Goal: Task Accomplishment & Management: Manage account settings

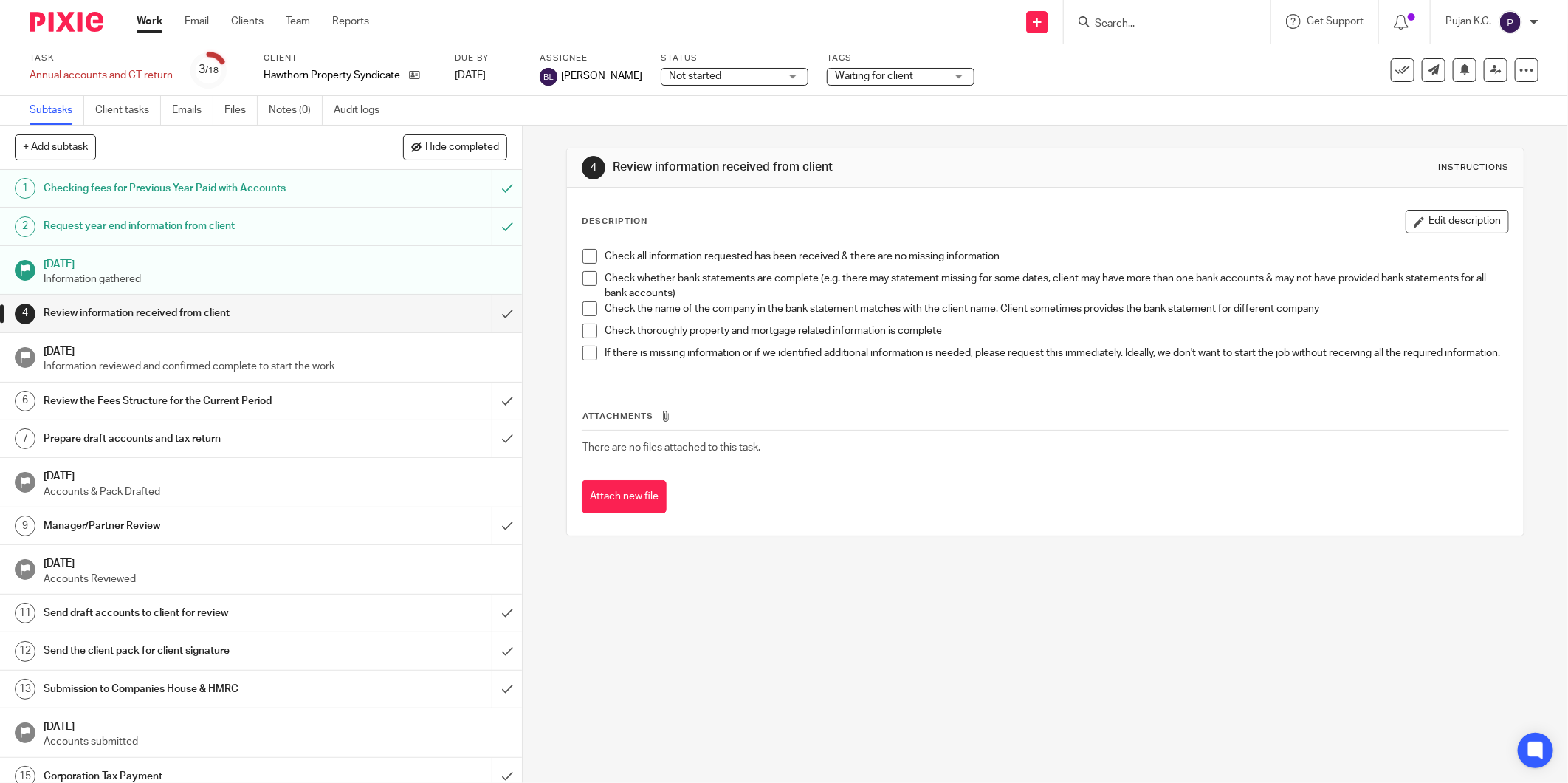
click at [1087, 24] on icon at bounding box center [1084, 21] width 11 height 11
click at [1111, 20] on input "Search" at bounding box center [1159, 24] width 133 height 13
type input "mitfor"
click at [1146, 56] on link at bounding box center [1215, 64] width 249 height 34
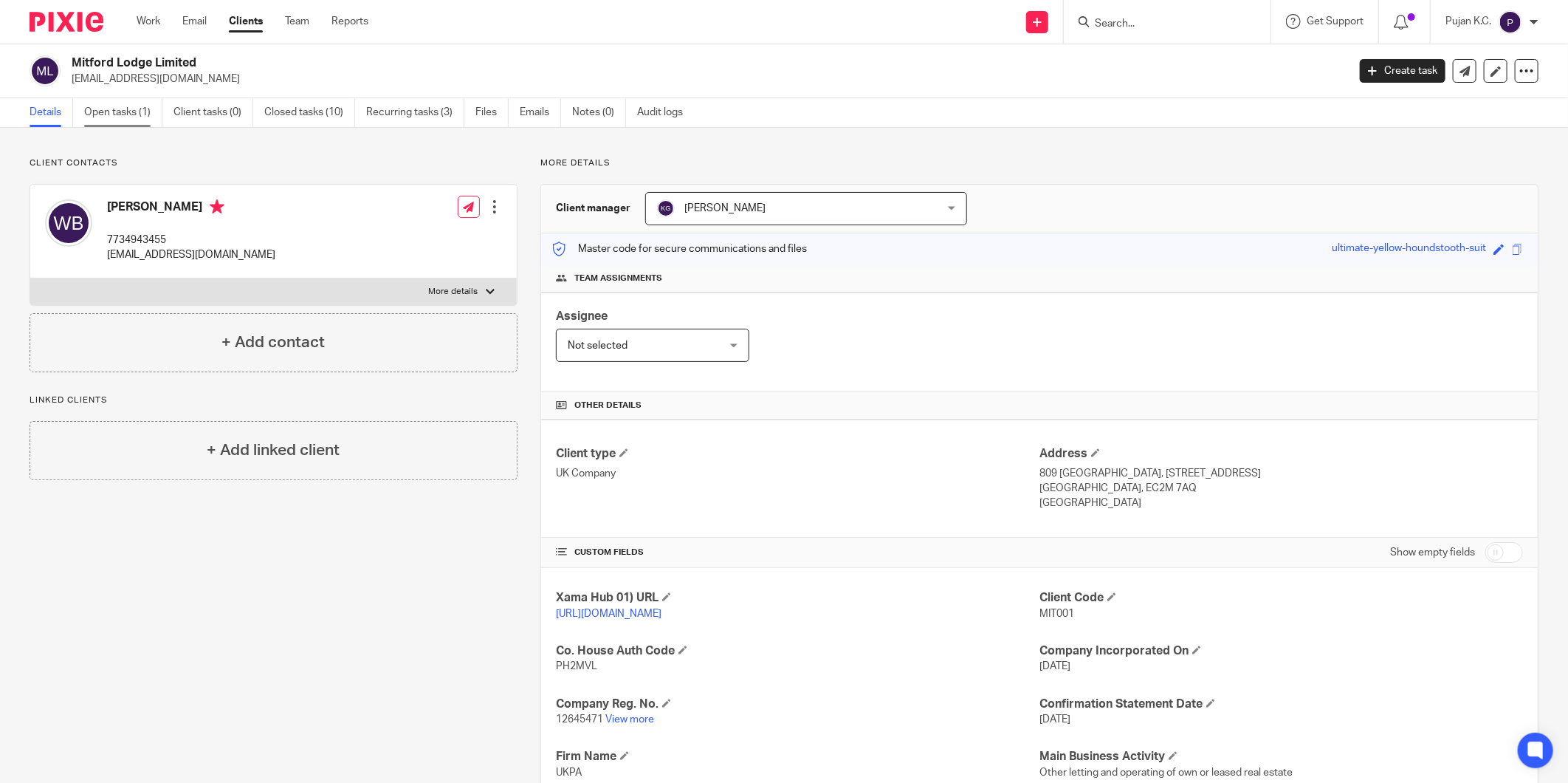
click at [150, 107] on link "Open tasks (1)" at bounding box center [123, 113] width 79 height 29
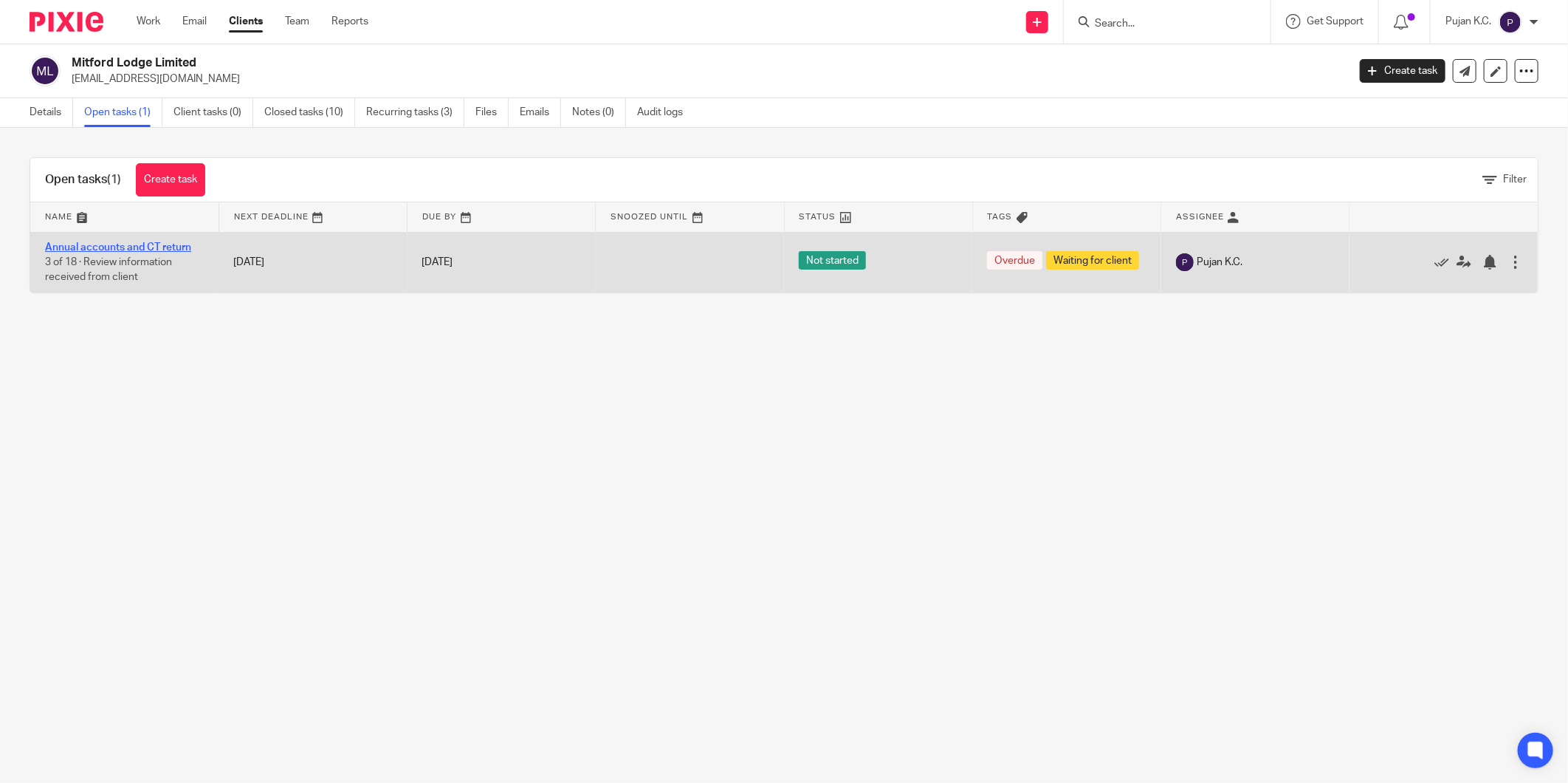
click at [132, 246] on link "Annual accounts and CT return" at bounding box center [118, 247] width 147 height 10
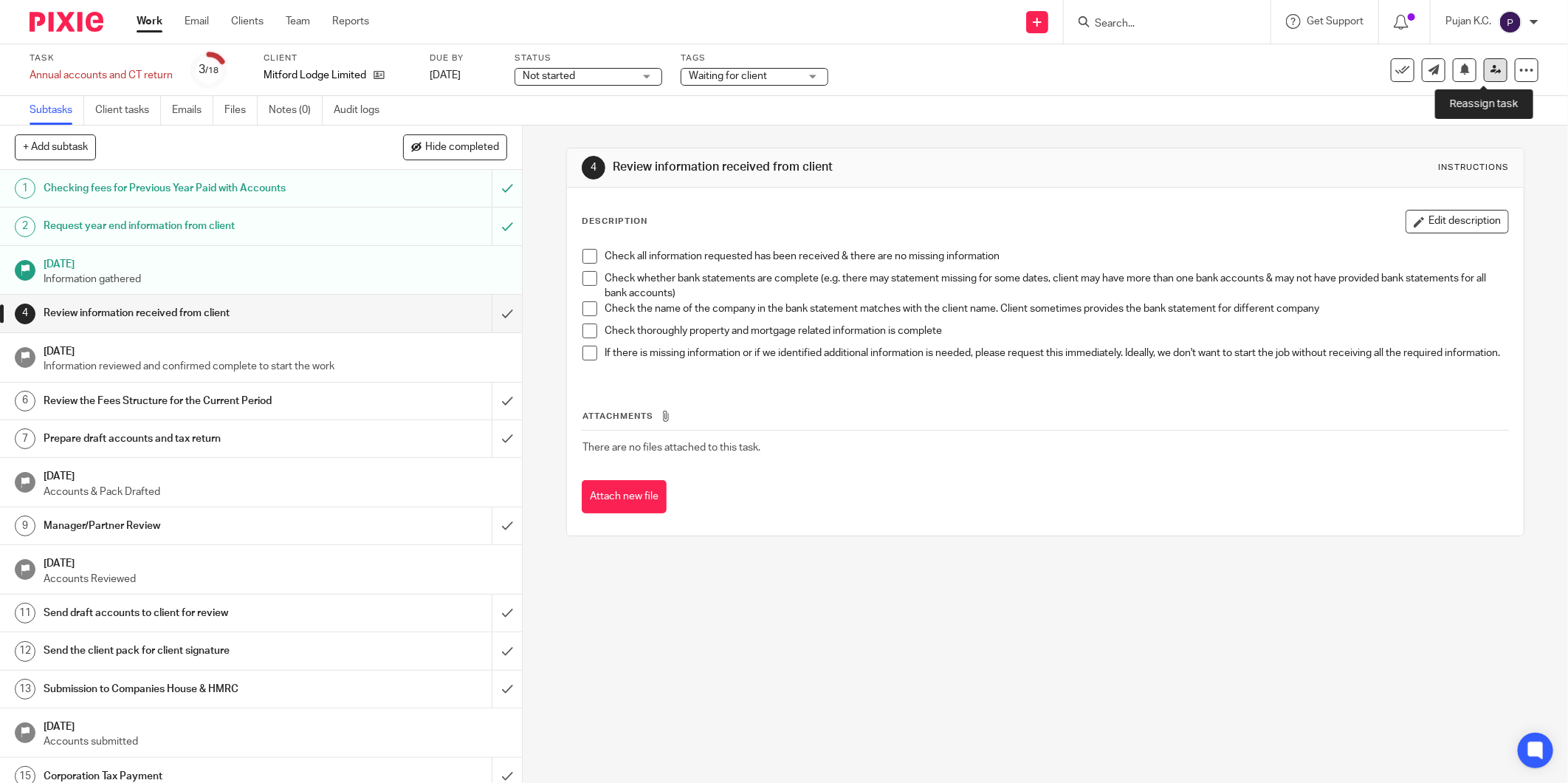
click at [1490, 69] on icon at bounding box center [1495, 69] width 11 height 11
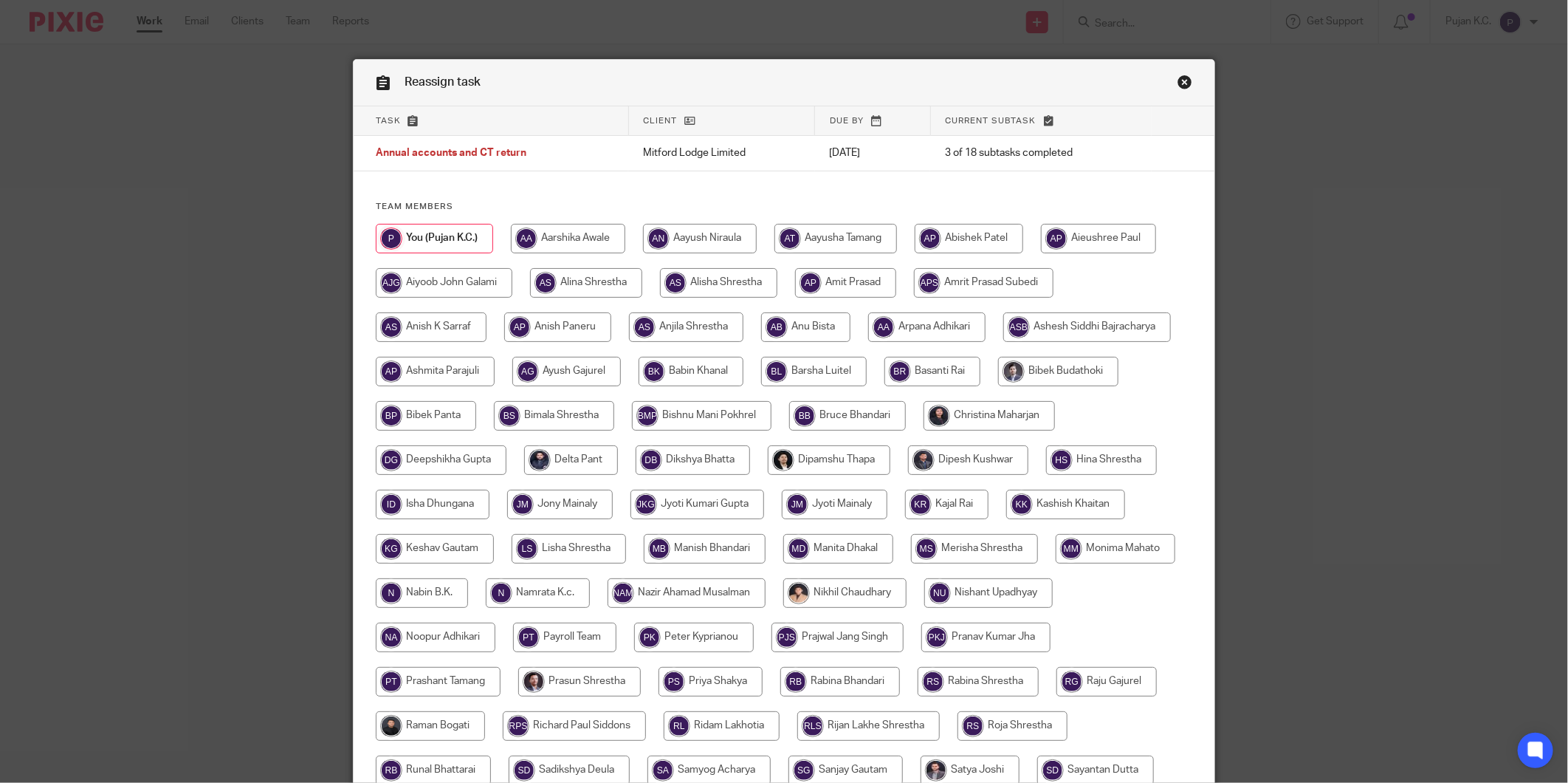
click at [429, 323] on input "radio" at bounding box center [431, 327] width 111 height 30
radio input "true"
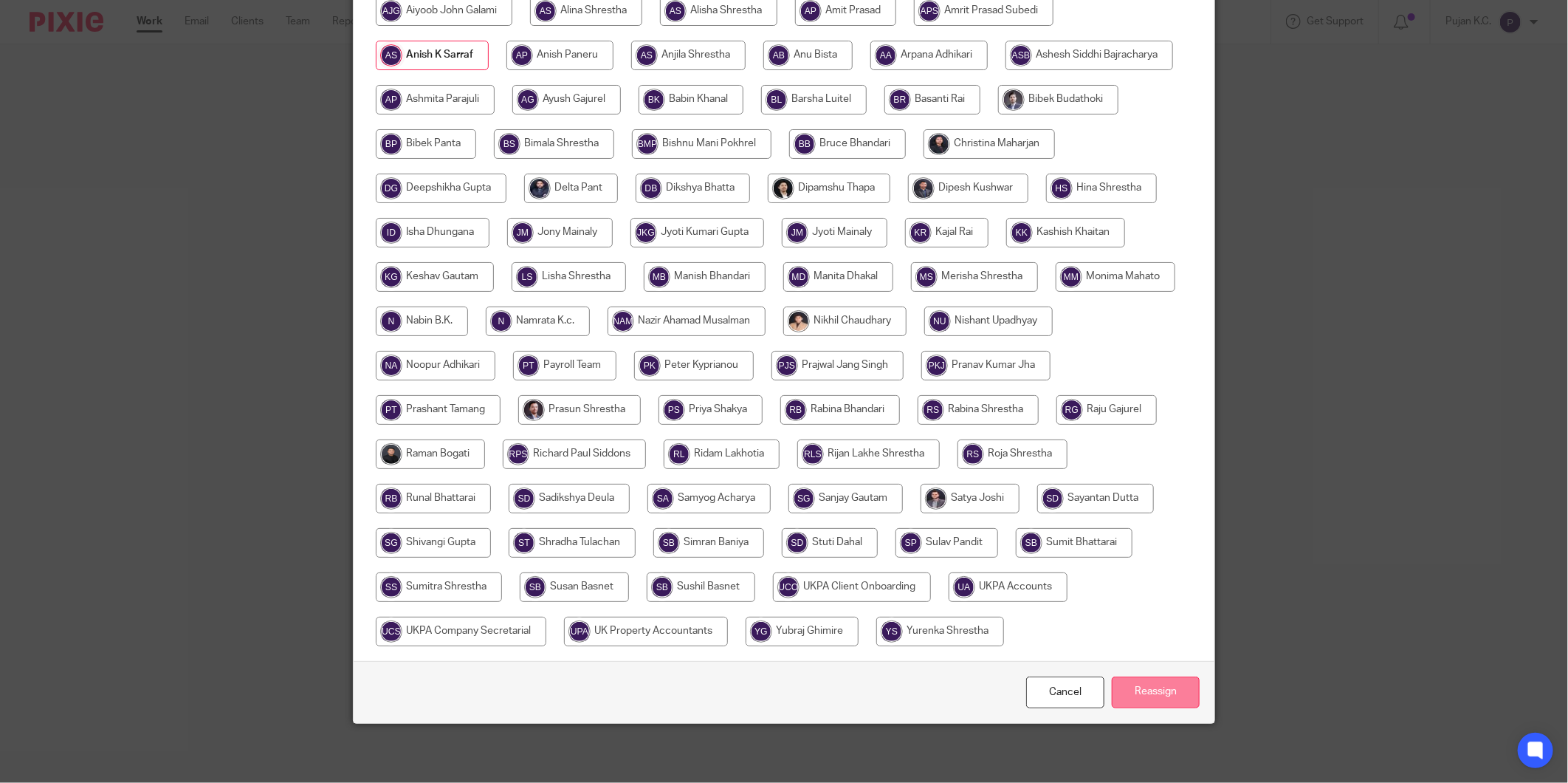
click at [1140, 694] on input "Reassign" at bounding box center [1156, 692] width 88 height 32
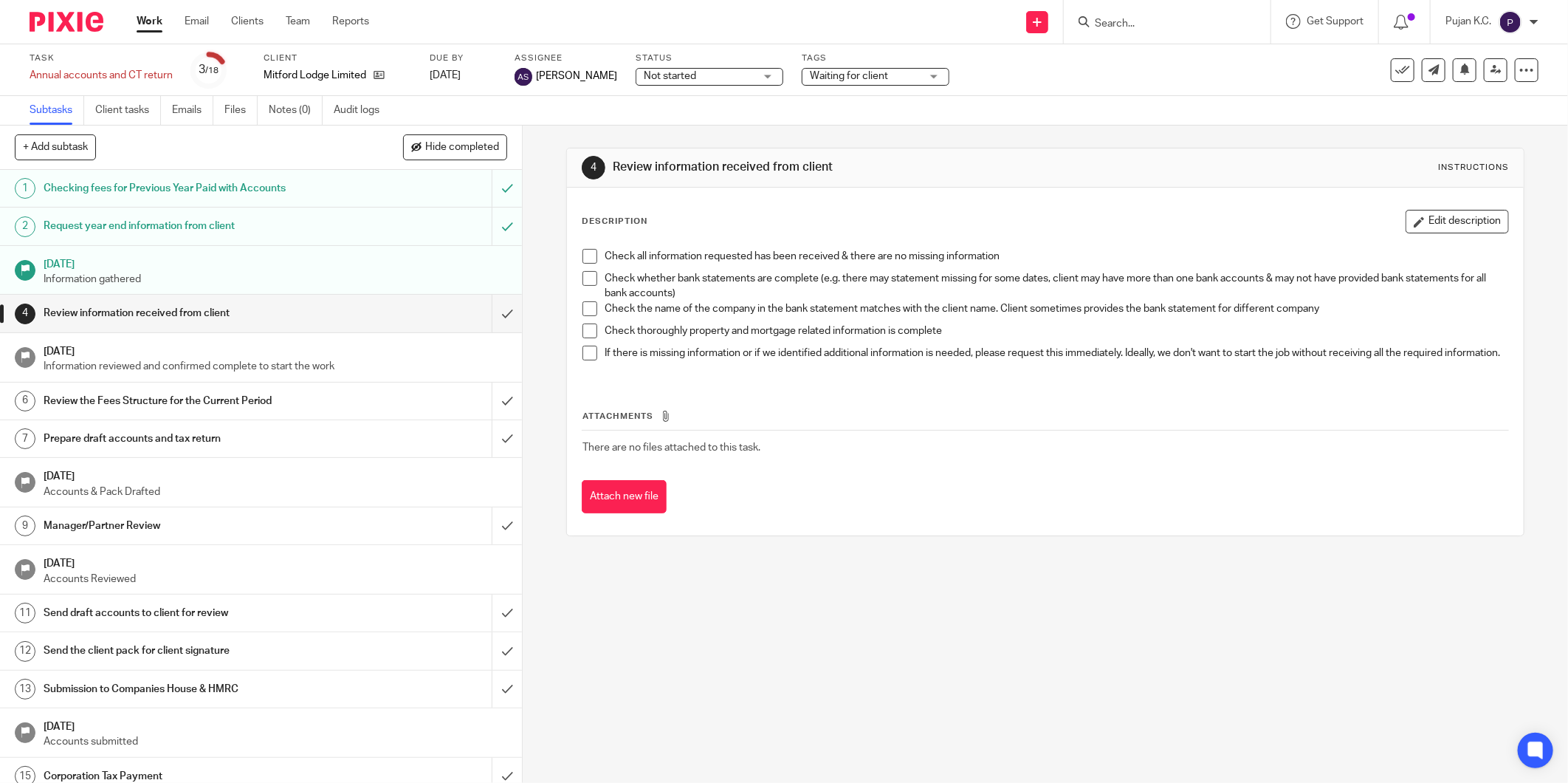
click at [1142, 13] on form at bounding box center [1172, 22] width 157 height 19
click at [1140, 20] on input "Search" at bounding box center [1159, 24] width 133 height 13
type input "teliom"
click at [1159, 70] on link at bounding box center [1260, 64] width 340 height 34
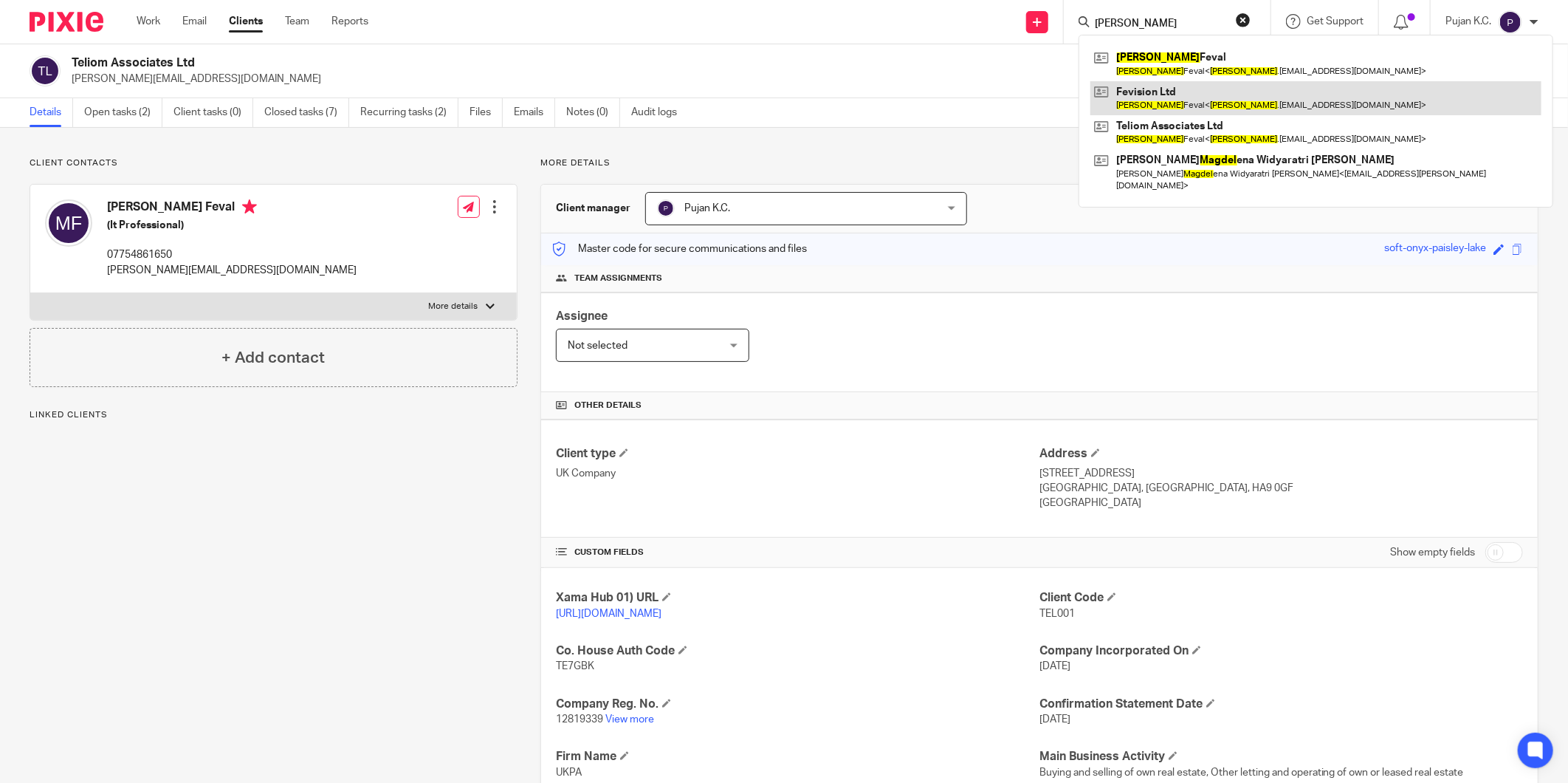
type input "[PERSON_NAME]"
click at [1189, 99] on link at bounding box center [1316, 98] width 452 height 34
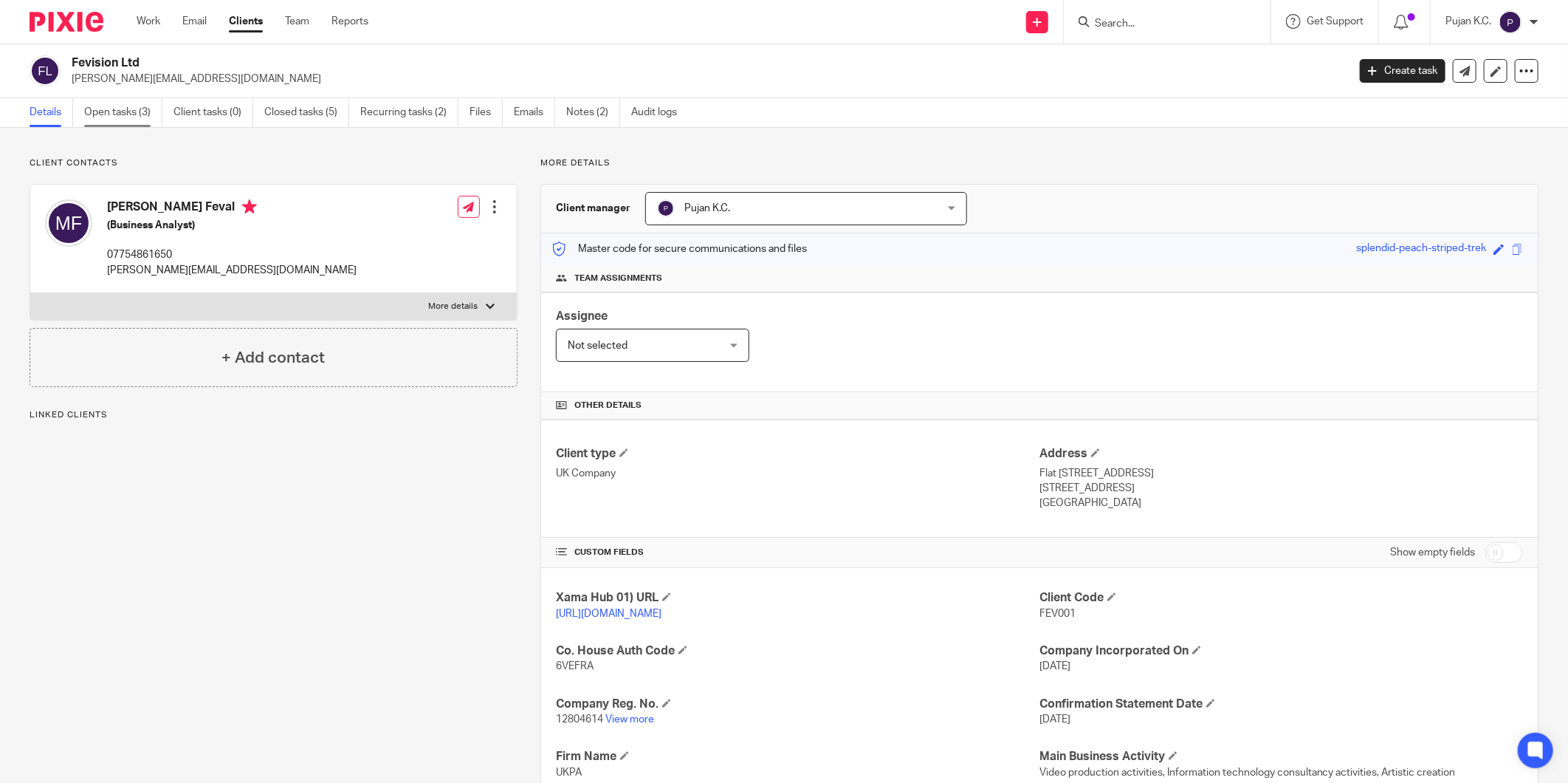
click at [124, 114] on link "Open tasks (3)" at bounding box center [123, 113] width 79 height 29
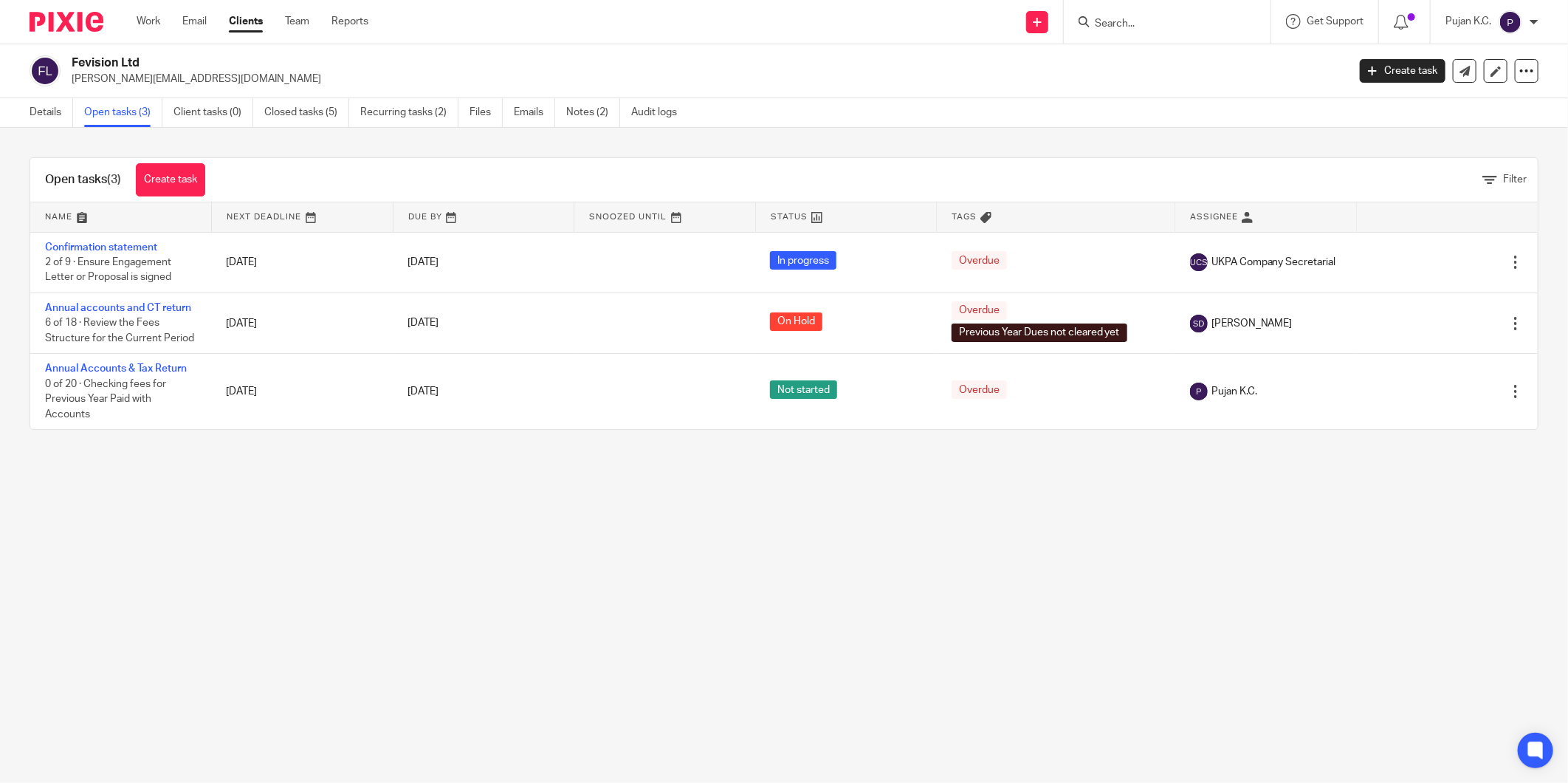
click at [331, 534] on main "Fevision Ltd [PERSON_NAME][EMAIL_ADDRESS][DOMAIN_NAME] Create task Update from …" at bounding box center [784, 391] width 1568 height 783
click at [1115, 21] on input "Search" at bounding box center [1159, 24] width 133 height 13
type input "teliom"
click at [1144, 67] on link at bounding box center [1260, 64] width 340 height 34
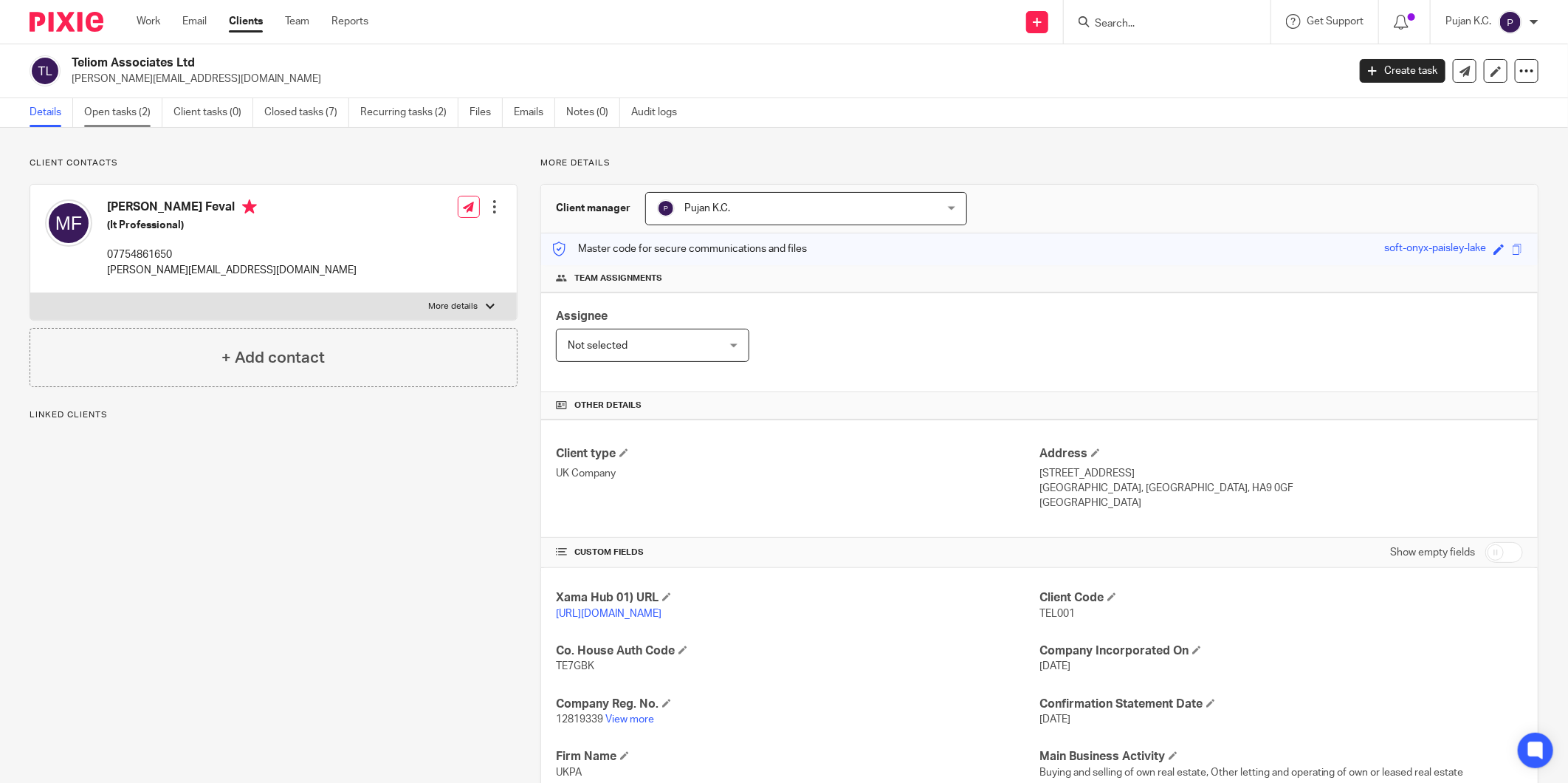
click at [136, 112] on link "Open tasks (2)" at bounding box center [123, 113] width 79 height 29
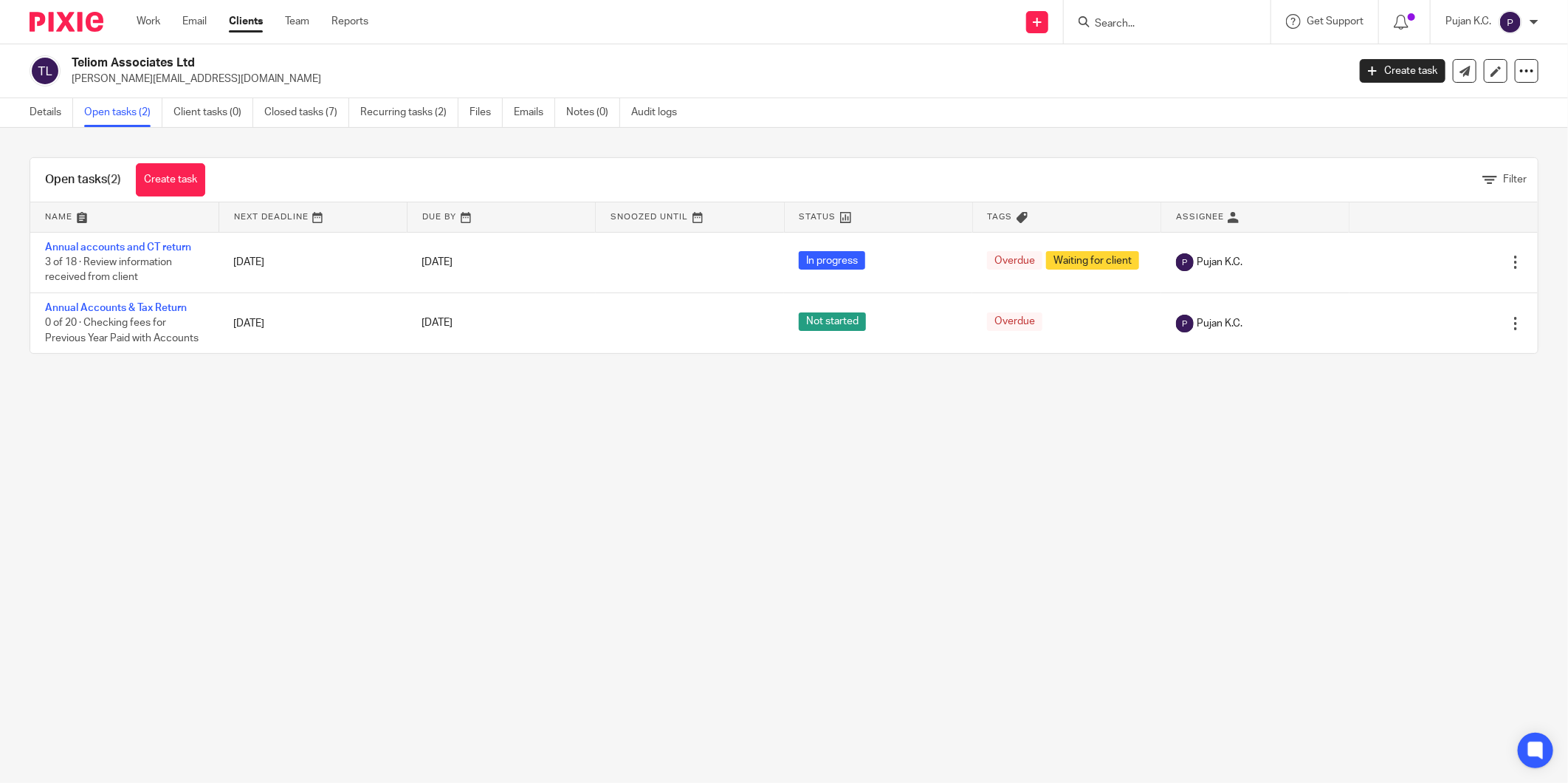
click at [1112, 7] on div at bounding box center [1166, 22] width 206 height 44
click at [1112, 23] on input "Search" at bounding box center [1159, 24] width 133 height 13
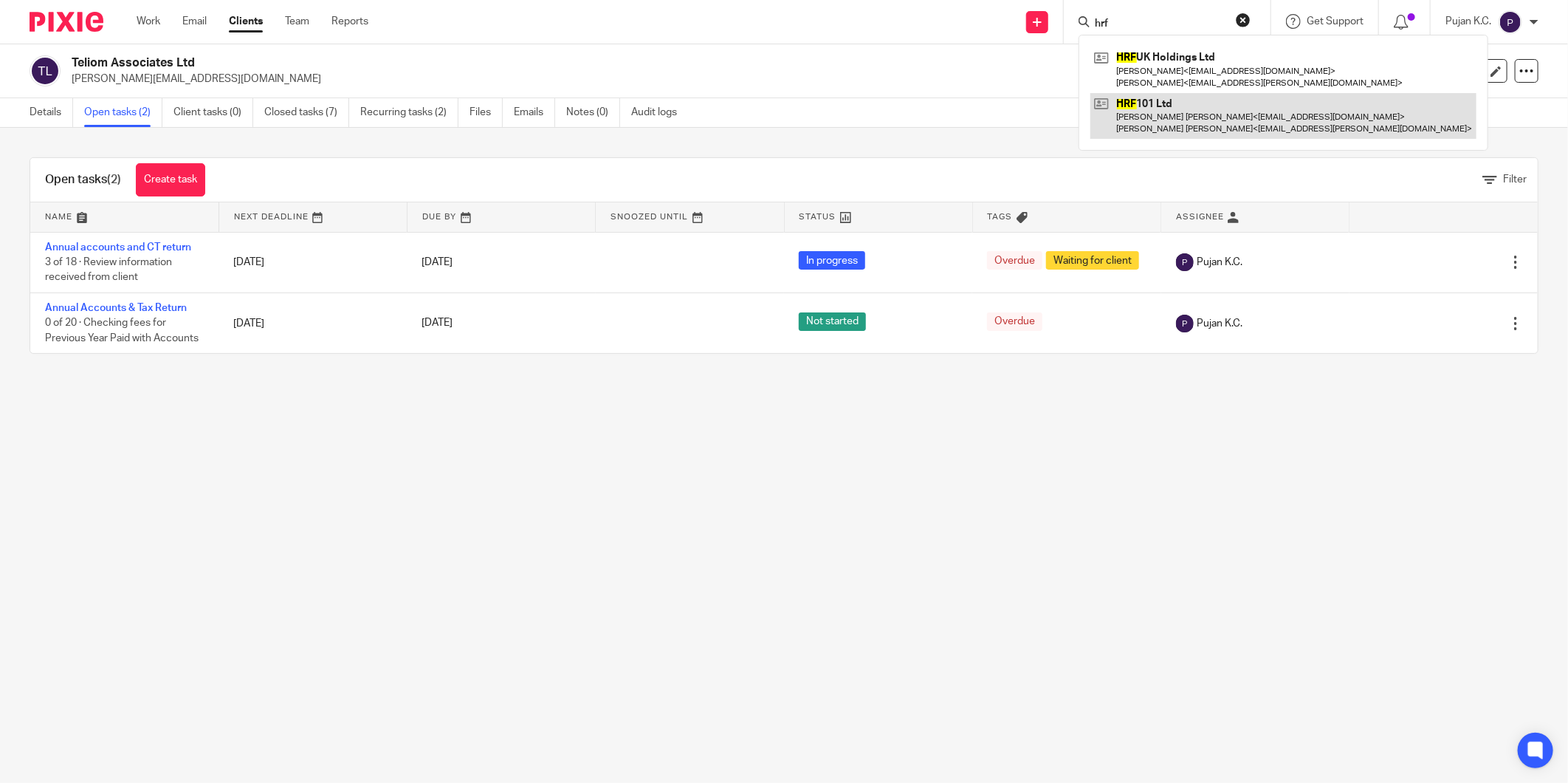
type input "hrf"
click at [1133, 114] on link at bounding box center [1283, 116] width 386 height 46
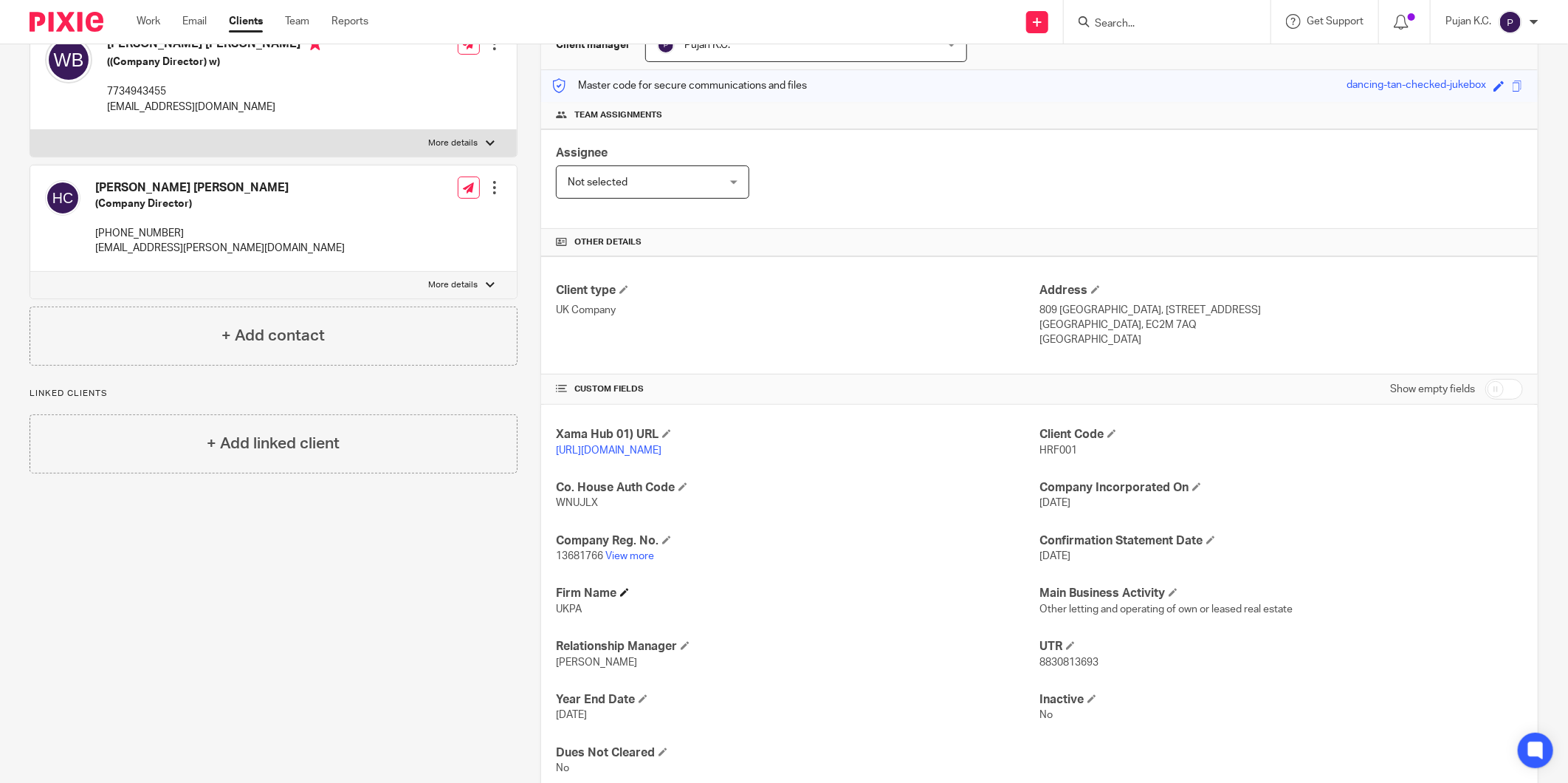
scroll to position [164, 0]
click at [628, 553] on link "View more" at bounding box center [629, 556] width 49 height 10
